Goal: Complete application form

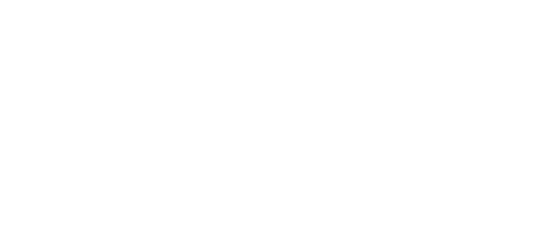
click at [225, 51] on body "Texte d'origine Évaluez cette traduction Votre avis nous aidera à améliorer Goo…" at bounding box center [268, 125] width 536 height 251
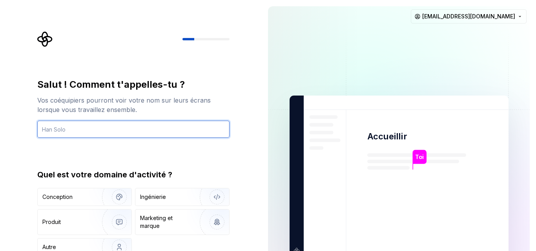
click at [145, 129] on input "text" at bounding box center [133, 129] width 192 height 17
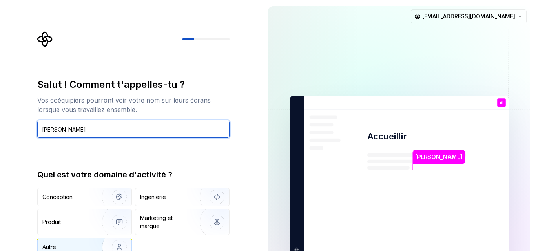
type input "[PERSON_NAME]"
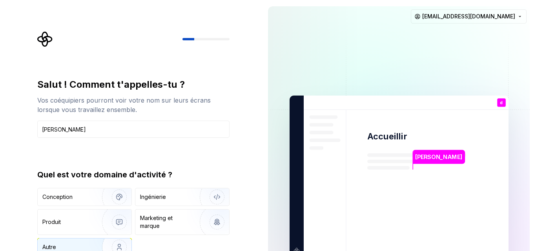
click at [53, 246] on font "Autre" at bounding box center [49, 247] width 14 height 7
click at [200, 149] on div "Salut ! Comment t'appelles-tu ? Vos coéquipiers pourront voir votre nom sur leu…" at bounding box center [133, 167] width 192 height 178
click at [280, 55] on img at bounding box center [399, 177] width 318 height 371
click at [215, 193] on img "button" at bounding box center [212, 197] width 50 height 53
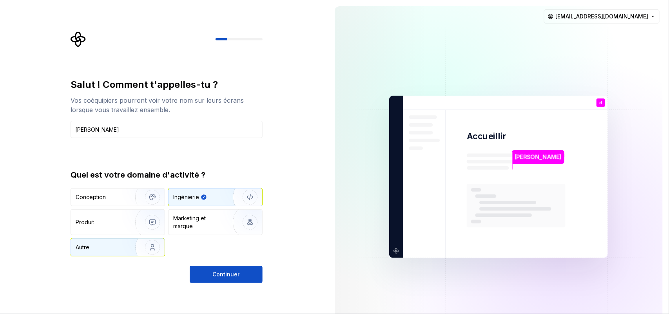
drag, startPoint x: 490, startPoint y: 2, endPoint x: 99, endPoint y: 248, distance: 462.1
click at [99, 248] on div "Autre" at bounding box center [98, 248] width 45 height 8
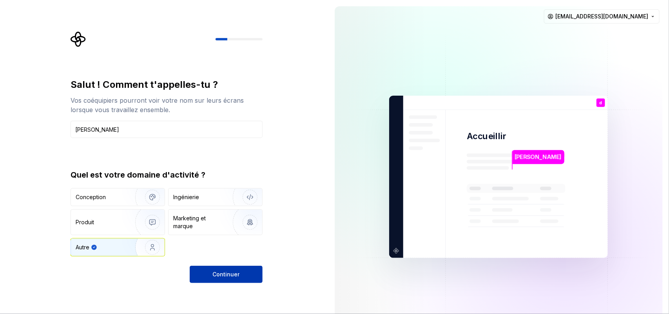
click at [226, 251] on font "Continuer" at bounding box center [226, 274] width 27 height 7
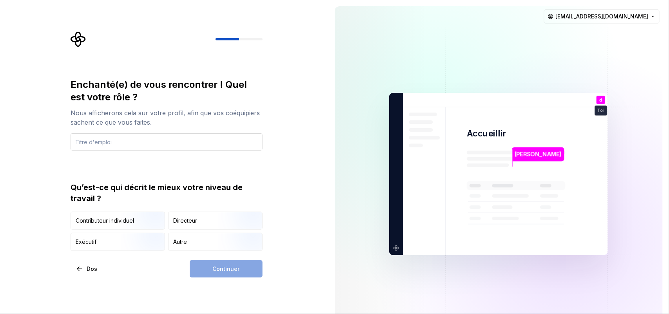
click at [200, 142] on input "text" at bounding box center [167, 141] width 192 height 17
click at [119, 240] on div "Exécutif" at bounding box center [118, 241] width 94 height 17
click at [212, 251] on div "Continuer" at bounding box center [226, 268] width 73 height 17
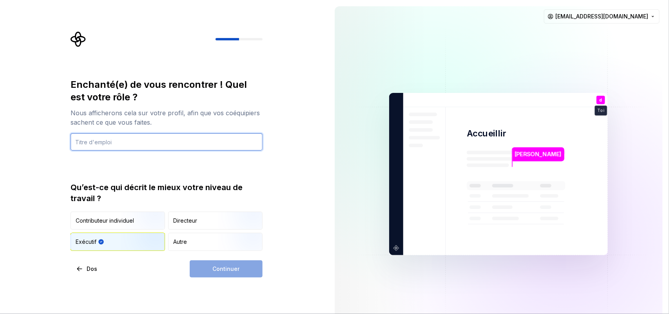
click at [153, 136] on input "text" at bounding box center [167, 141] width 192 height 17
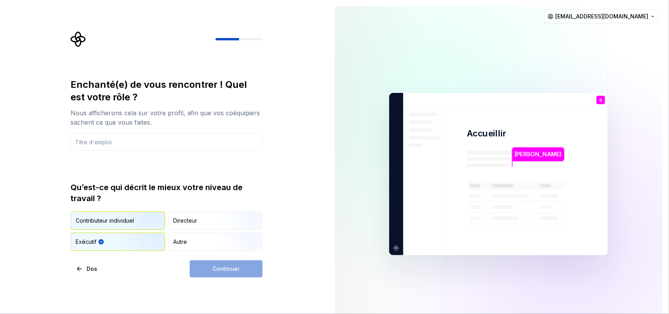
click at [124, 222] on img "button" at bounding box center [146, 230] width 50 height 53
click at [208, 251] on div "Continuer" at bounding box center [226, 268] width 73 height 17
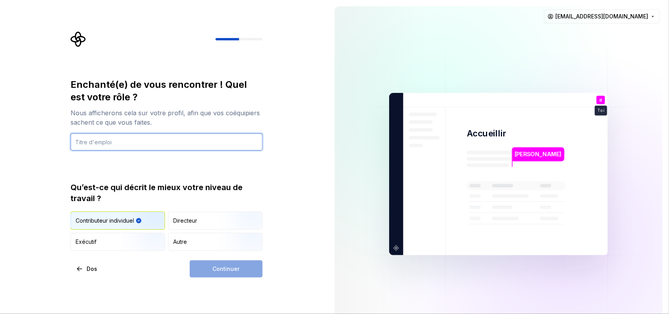
click at [162, 136] on input "text" at bounding box center [167, 141] width 192 height 17
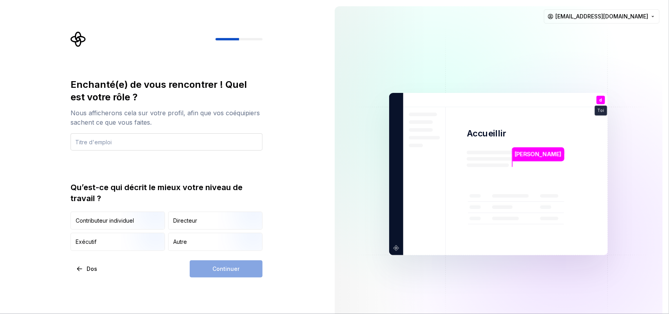
click at [231, 140] on input "text" at bounding box center [167, 141] width 192 height 17
click at [156, 144] on input "licence" at bounding box center [167, 141] width 192 height 17
type input "licence"
click at [87, 243] on font "Exécutif" at bounding box center [86, 241] width 21 height 7
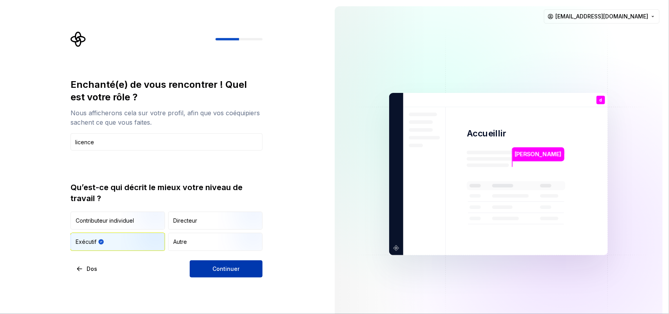
click at [212, 267] on button "Continuer" at bounding box center [226, 268] width 73 height 17
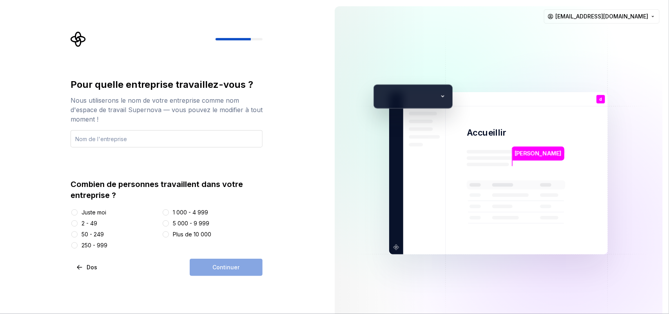
click at [195, 140] on input "text" at bounding box center [167, 138] width 192 height 17
type input "personnelle"
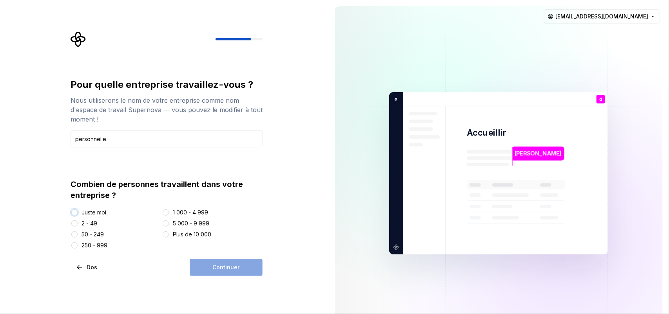
click at [75, 214] on button "Juste moi" at bounding box center [74, 212] width 6 height 6
click at [225, 267] on font "Continuer" at bounding box center [226, 267] width 27 height 7
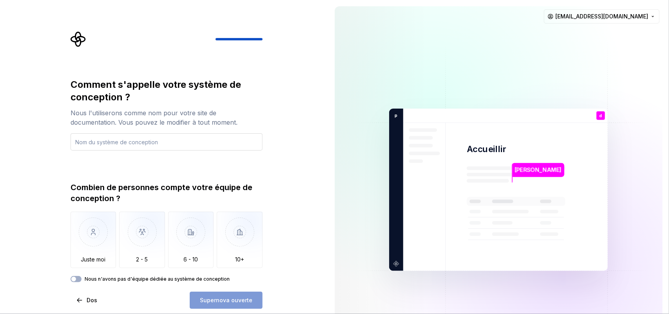
click at [207, 142] on input "text" at bounding box center [167, 141] width 192 height 17
click at [95, 235] on img "button" at bounding box center [94, 238] width 46 height 53
click at [178, 138] on input "text" at bounding box center [167, 141] width 192 height 17
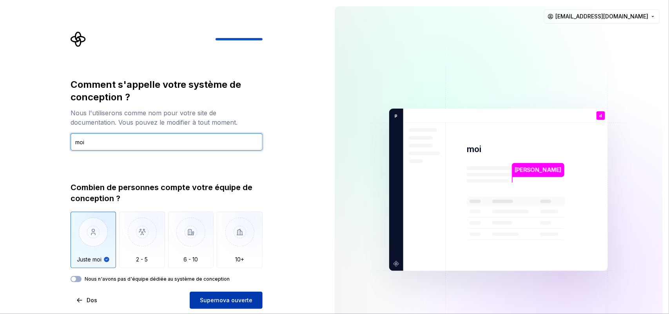
type input "moi"
click at [236, 299] on font "Supernova ouverte" at bounding box center [226, 300] width 53 height 7
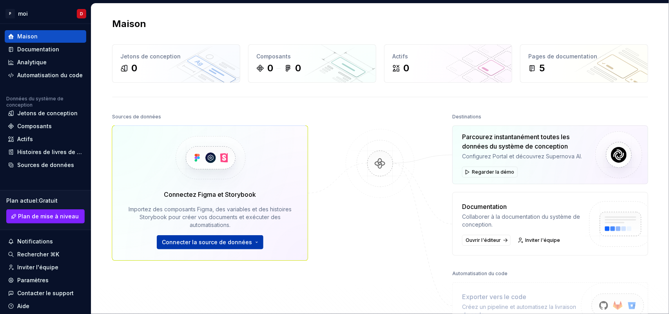
click at [191, 246] on font "Connecter la source de données" at bounding box center [207, 242] width 90 height 7
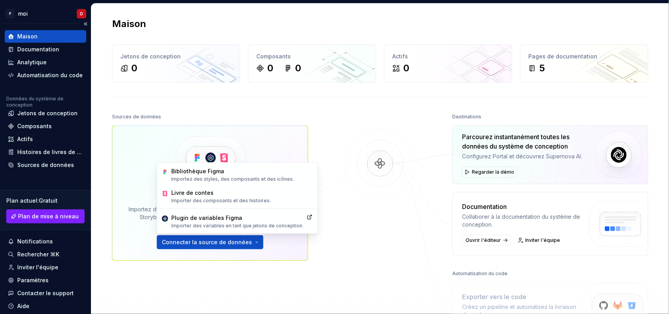
scroll to position [25, 0]
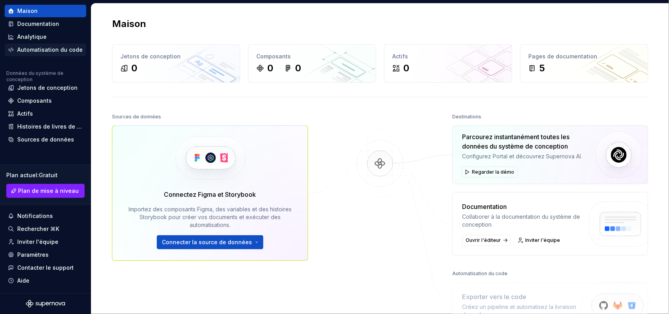
click at [65, 51] on font "Automatisation du code" at bounding box center [49, 49] width 65 height 7
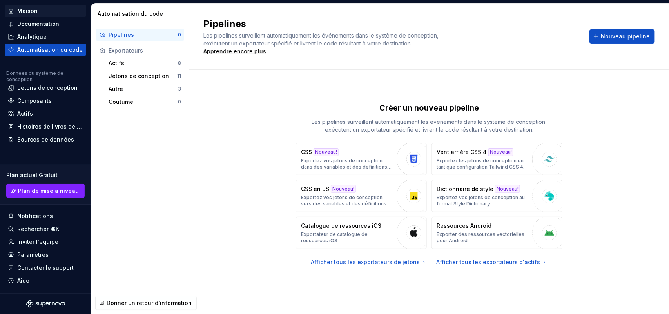
click at [29, 11] on font "Maison" at bounding box center [27, 10] width 20 height 7
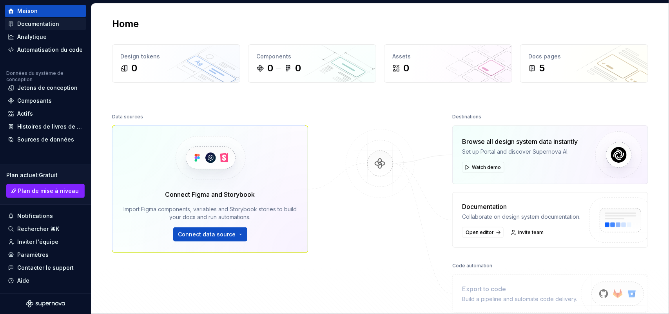
click at [35, 20] on font "Documentation" at bounding box center [38, 23] width 42 height 7
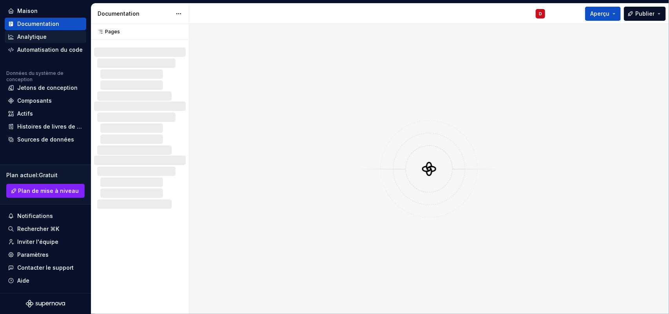
click at [40, 38] on font "Analytique" at bounding box center [31, 36] width 29 height 7
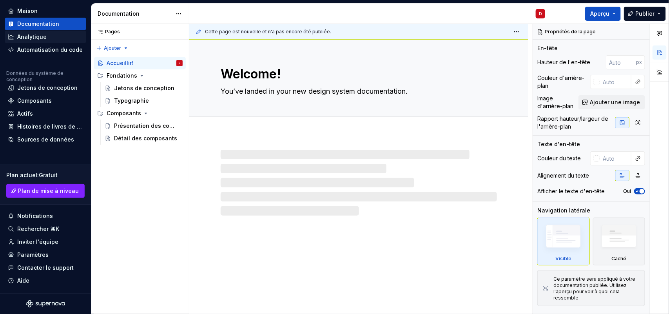
type textarea "*"
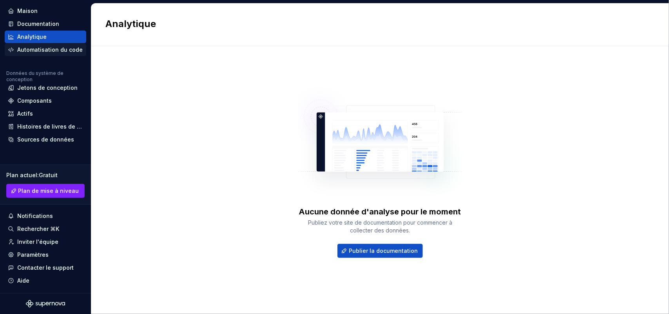
click at [44, 50] on font "Automatisation du code" at bounding box center [49, 49] width 65 height 7
